Goal: Register for event/course

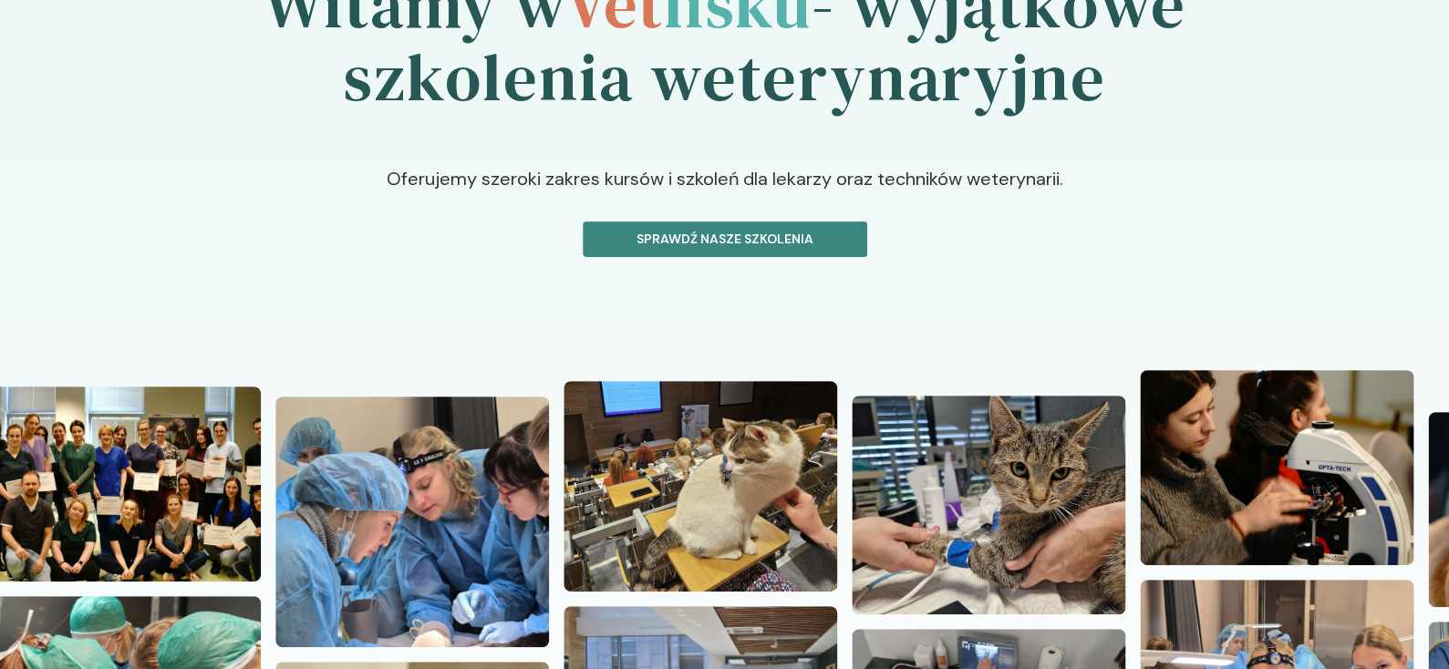
scroll to position [182, 0]
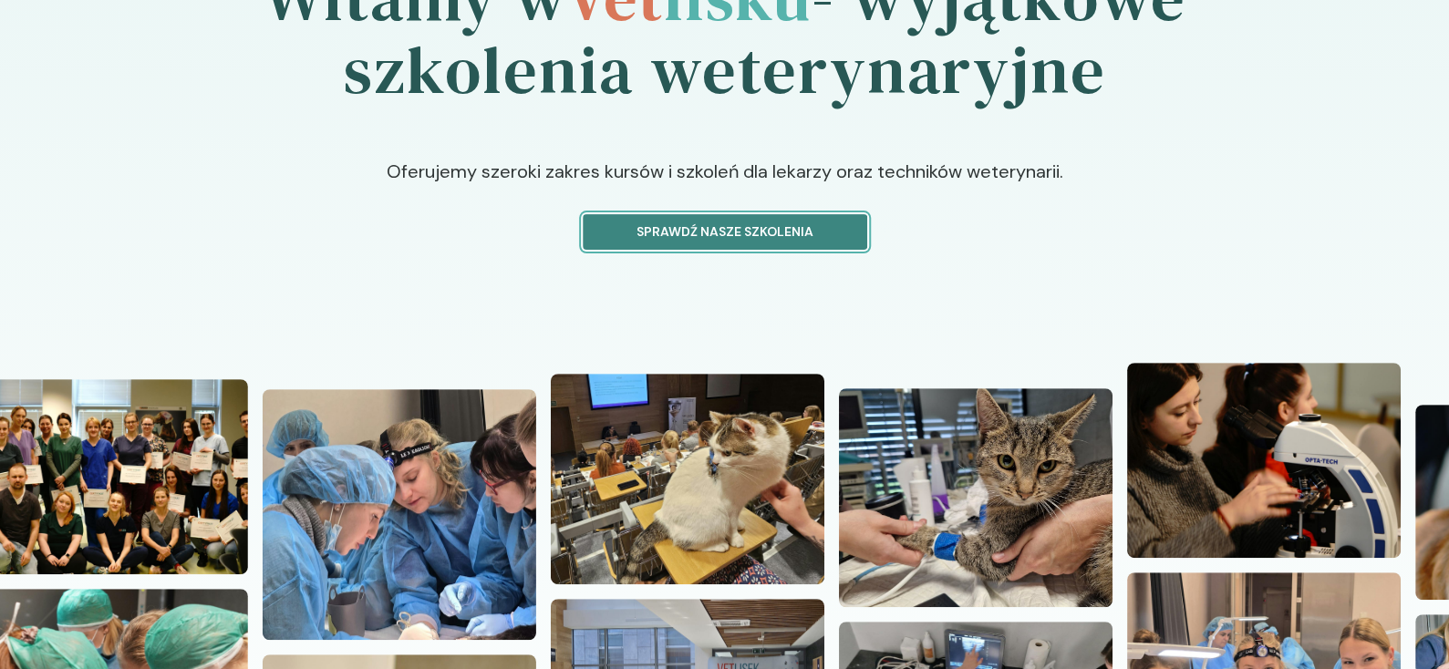
click at [750, 232] on p "Sprawdź nasze szkolenia" at bounding box center [725, 231] width 254 height 19
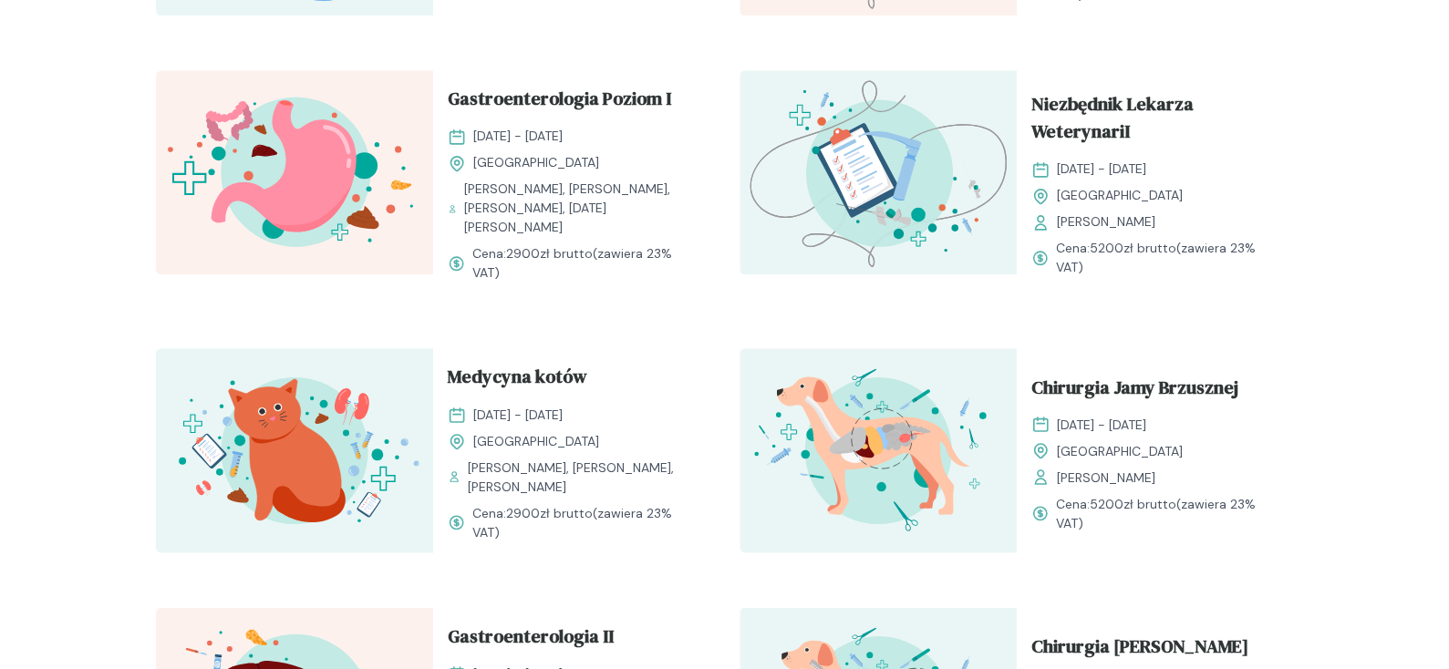
scroll to position [1276, 0]
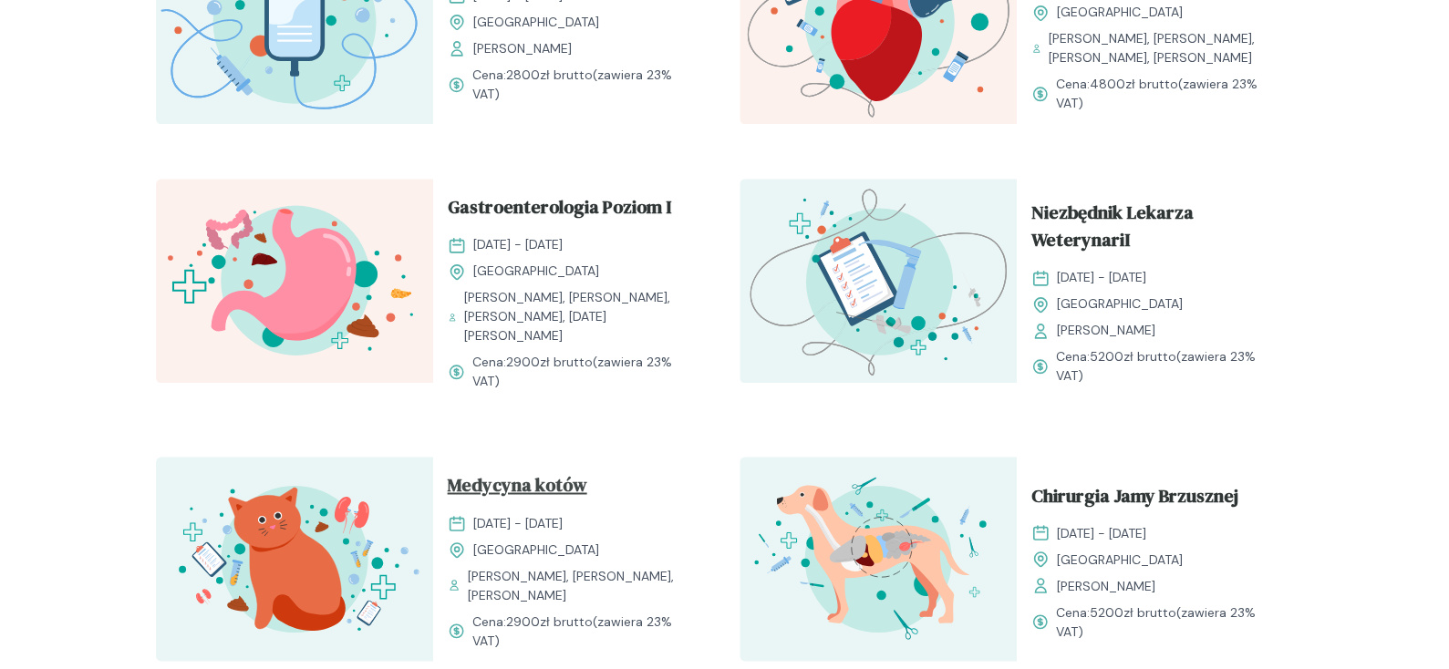
click at [552, 471] on span "Medycyna kotów" at bounding box center [518, 488] width 140 height 35
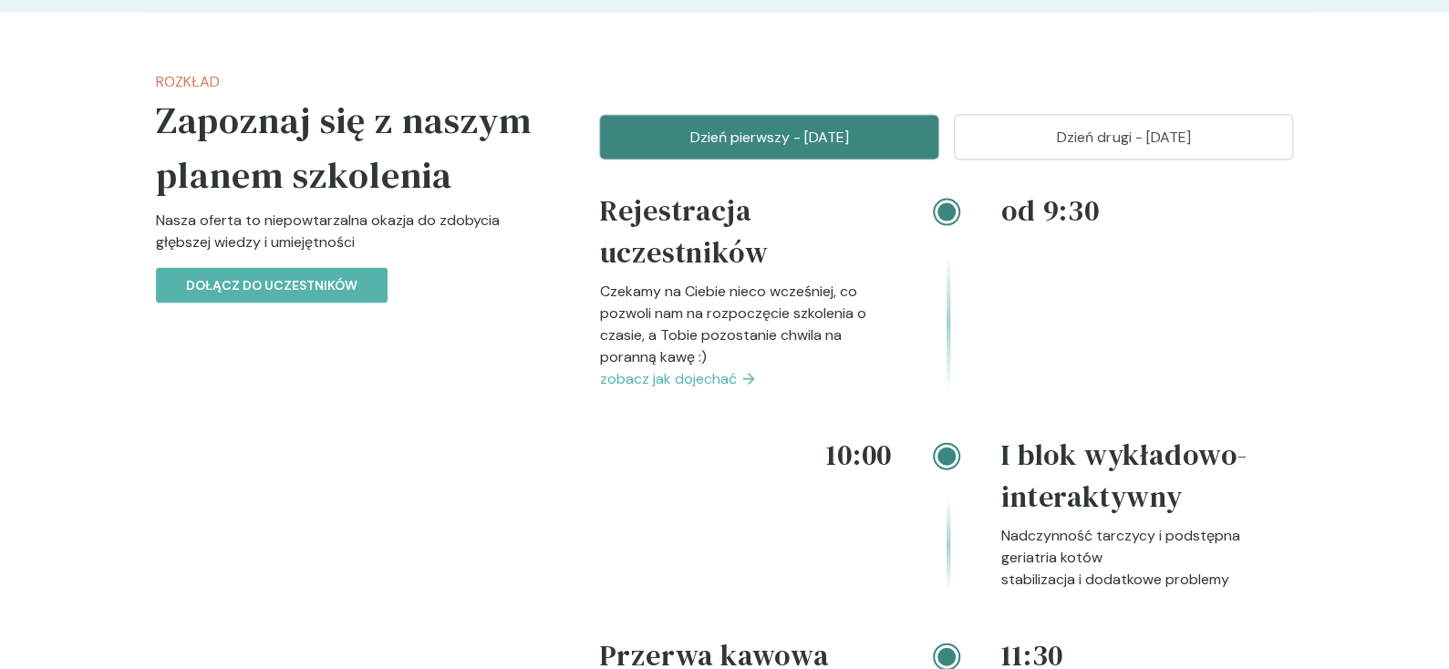
scroll to position [1824, 0]
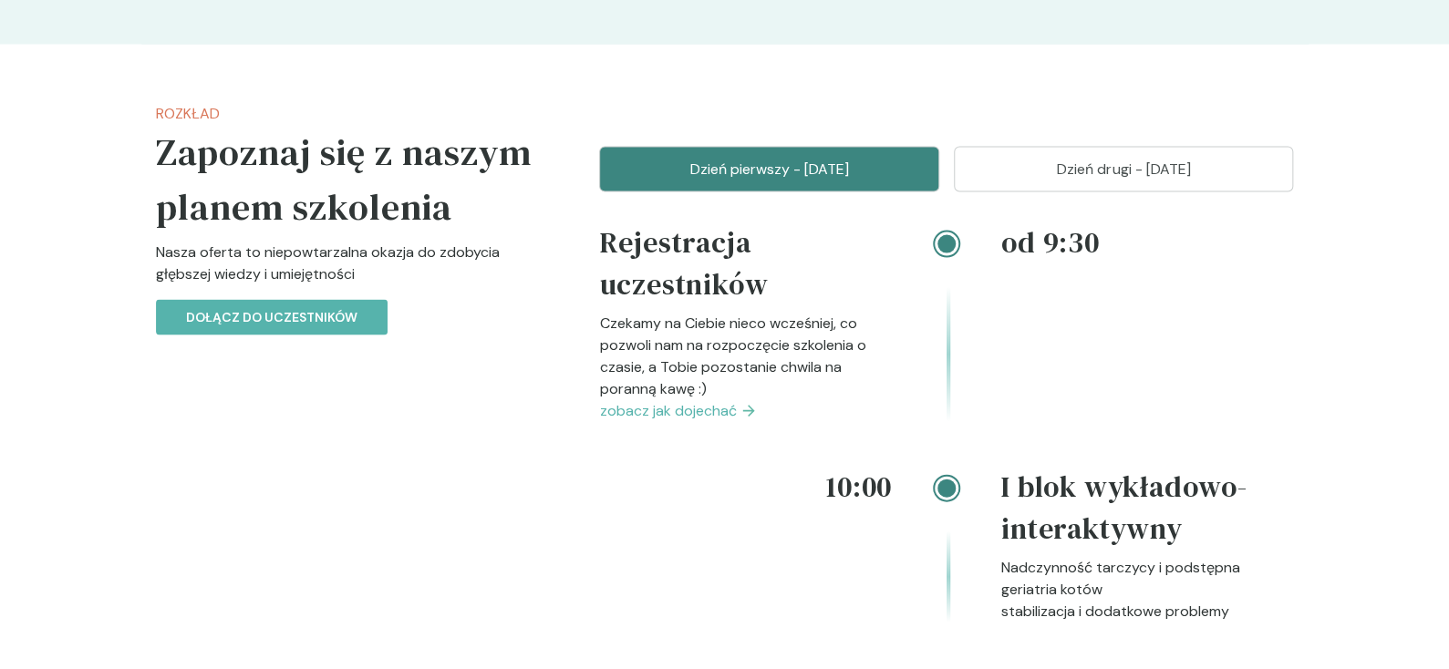
click at [1133, 181] on button "Dzień drugi - [DATE]" at bounding box center [1124, 170] width 340 height 46
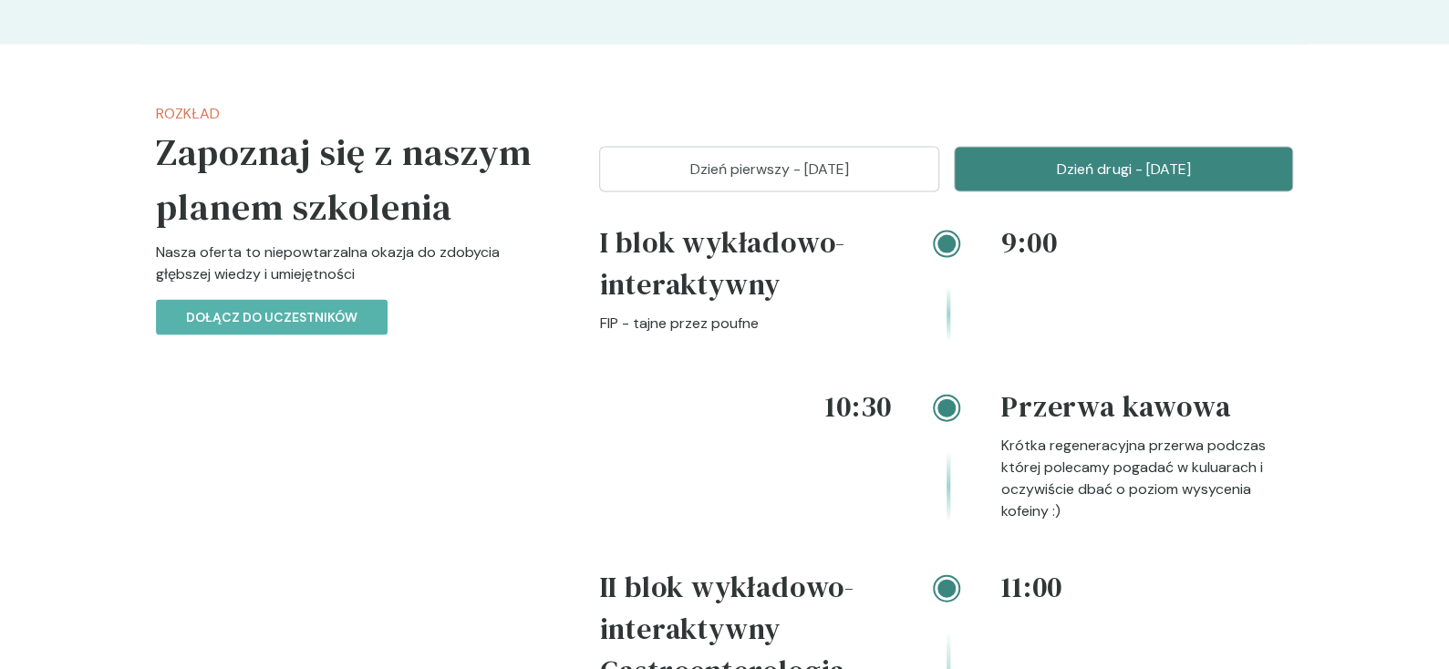
click at [855, 180] on p "Dzień pierwszy - [DATE]" at bounding box center [769, 170] width 295 height 22
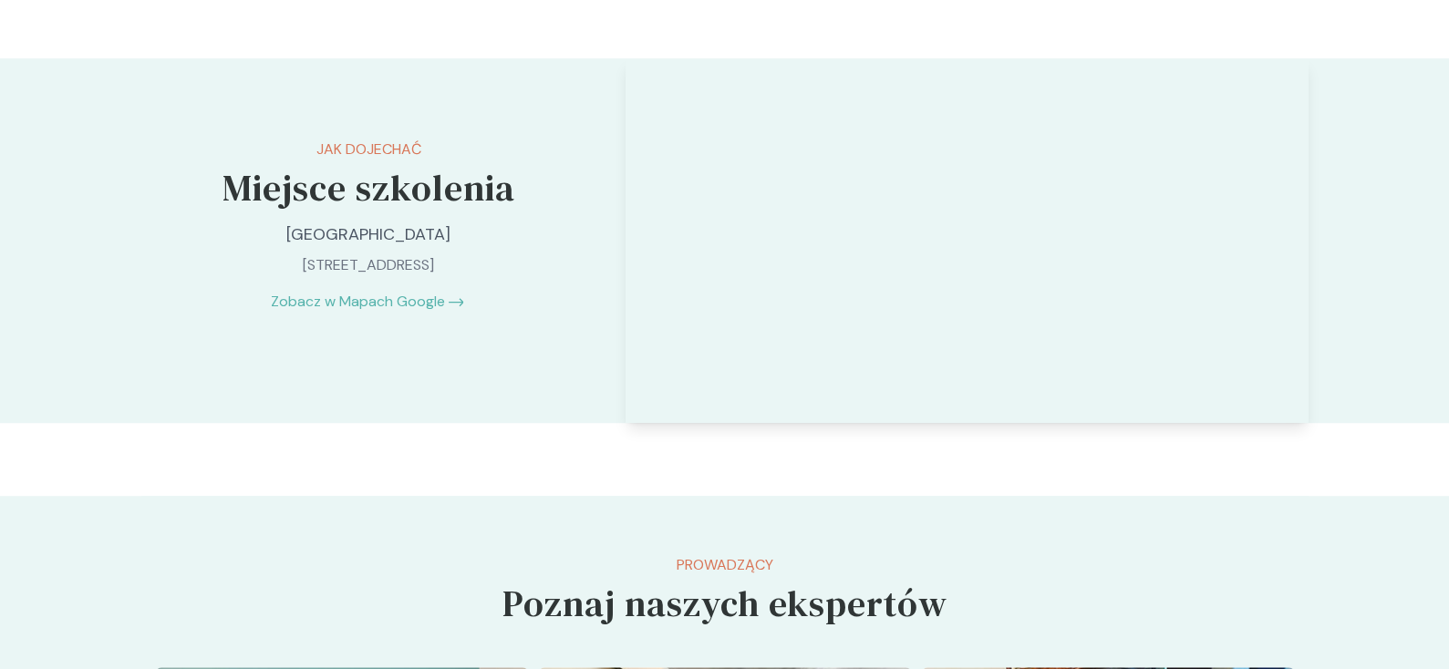
scroll to position [4194, 0]
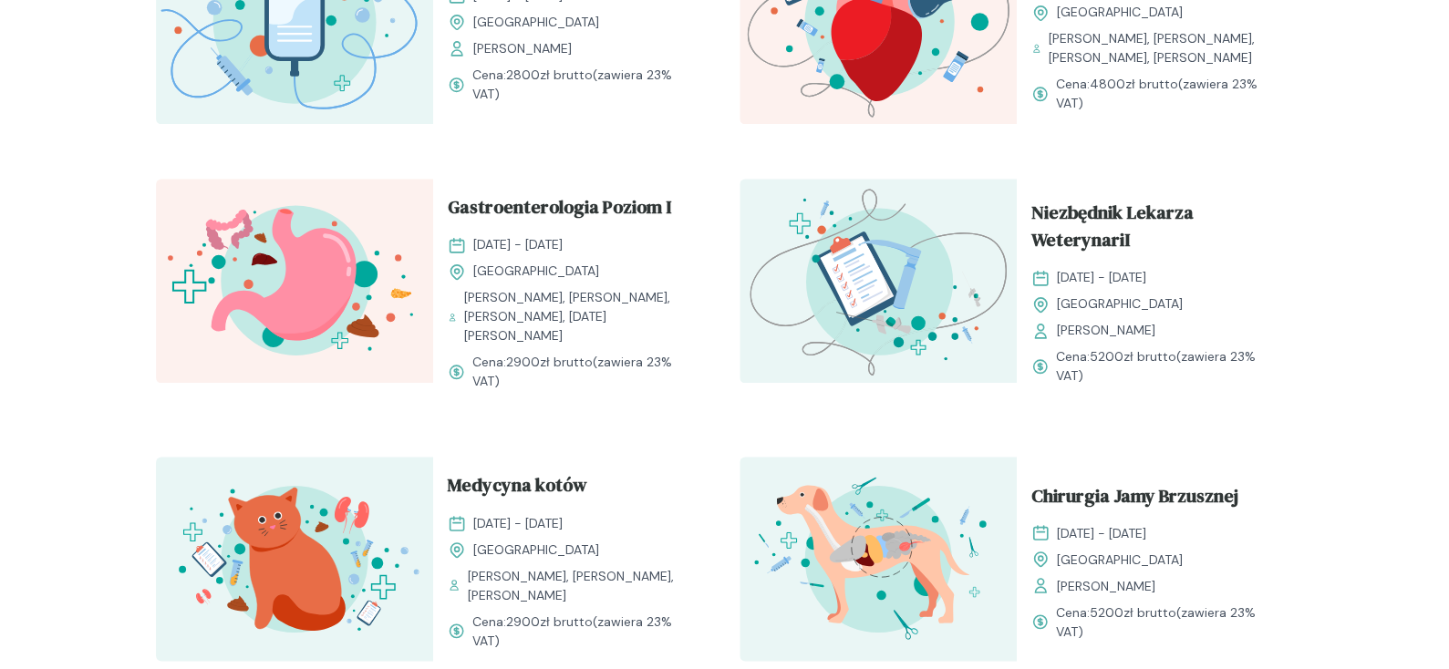
scroll to position [182, 0]
